Goal: Task Accomplishment & Management: Manage account settings

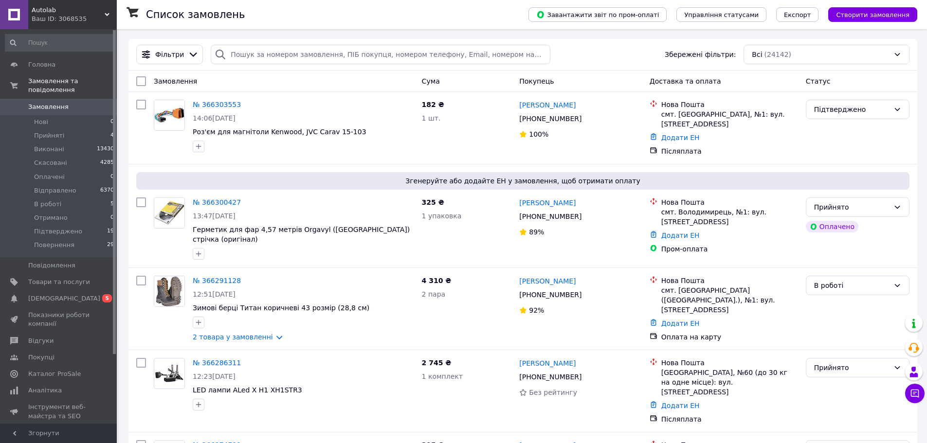
drag, startPoint x: 45, startPoint y: 102, endPoint x: 49, endPoint y: 94, distance: 8.7
click at [45, 103] on span "Замовлення" at bounding box center [48, 107] width 40 height 9
click at [43, 104] on link "Замовлення 0" at bounding box center [60, 107] width 120 height 17
click at [60, 103] on span "Замовлення" at bounding box center [48, 107] width 40 height 9
